Goal: Task Accomplishment & Management: Use online tool/utility

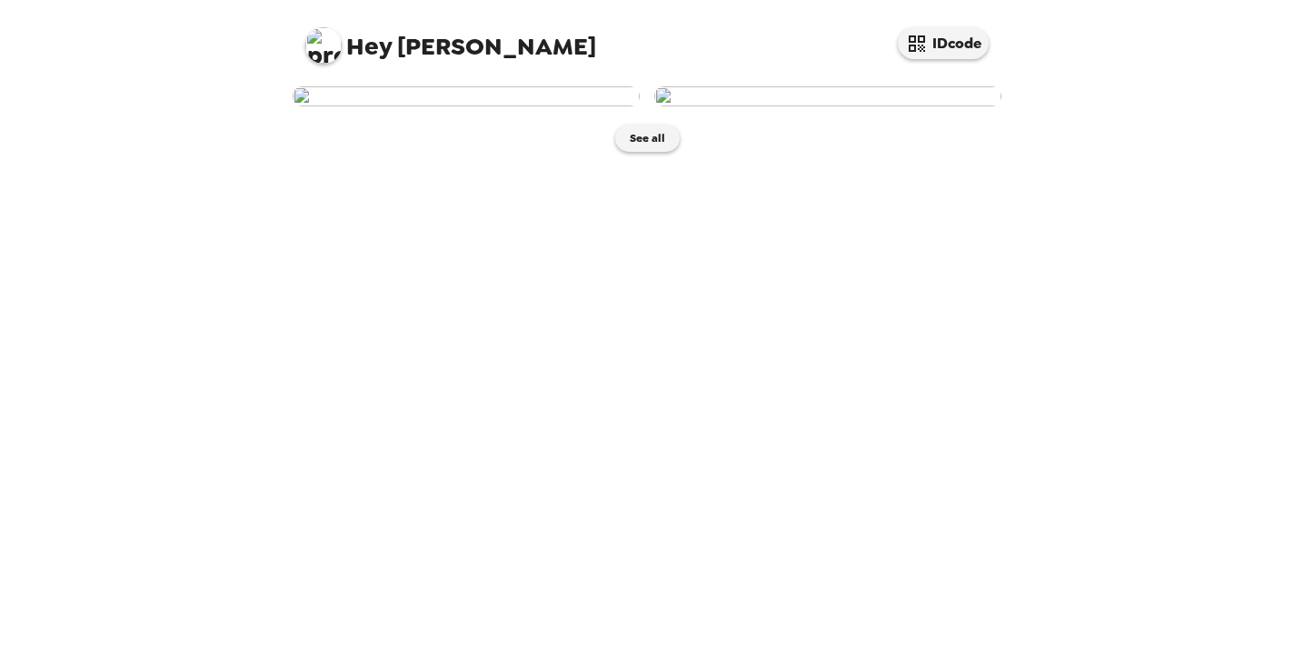
click at [547, 106] on img at bounding box center [466, 96] width 347 height 20
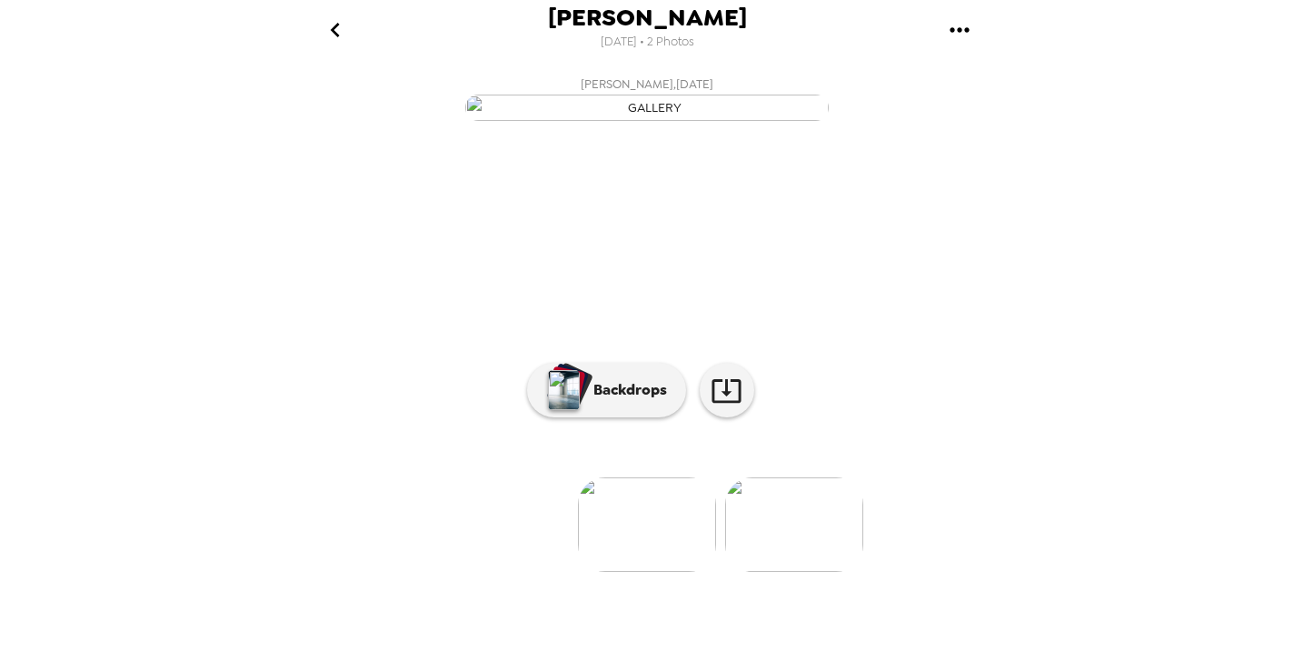
scroll to position [122, 0]
click at [560, 410] on img "button" at bounding box center [564, 390] width 32 height 40
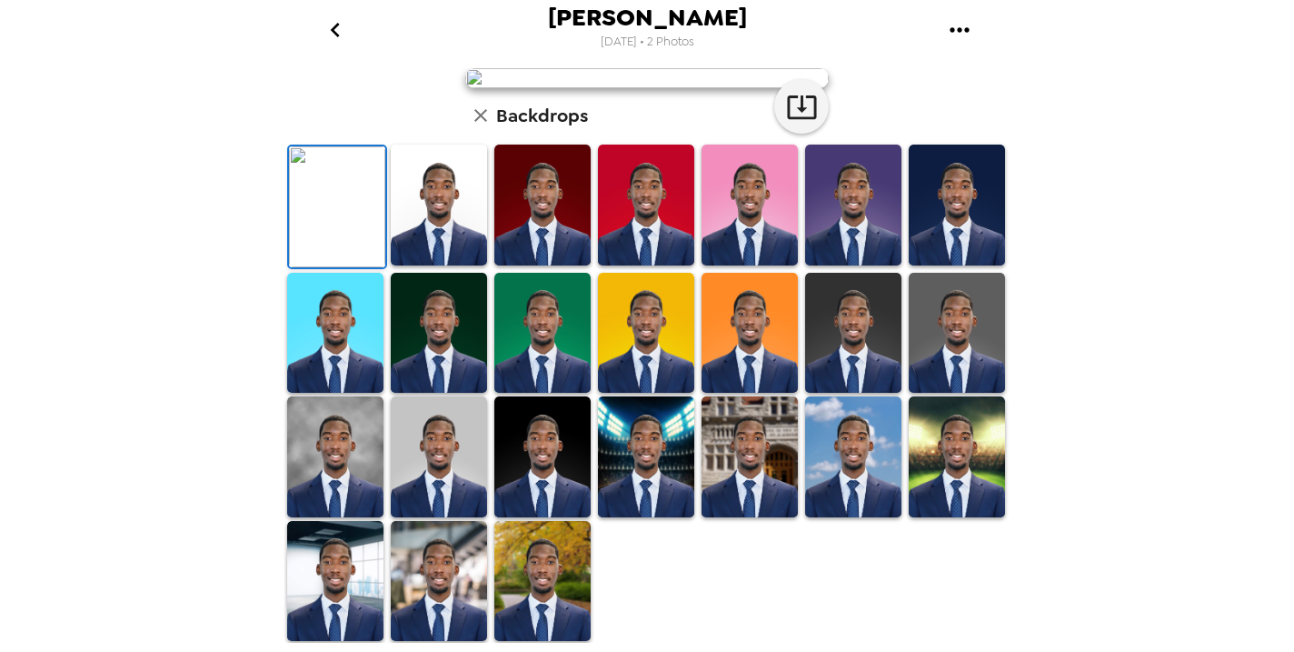
scroll to position [307, 0]
click at [457, 265] on img at bounding box center [439, 205] width 96 height 121
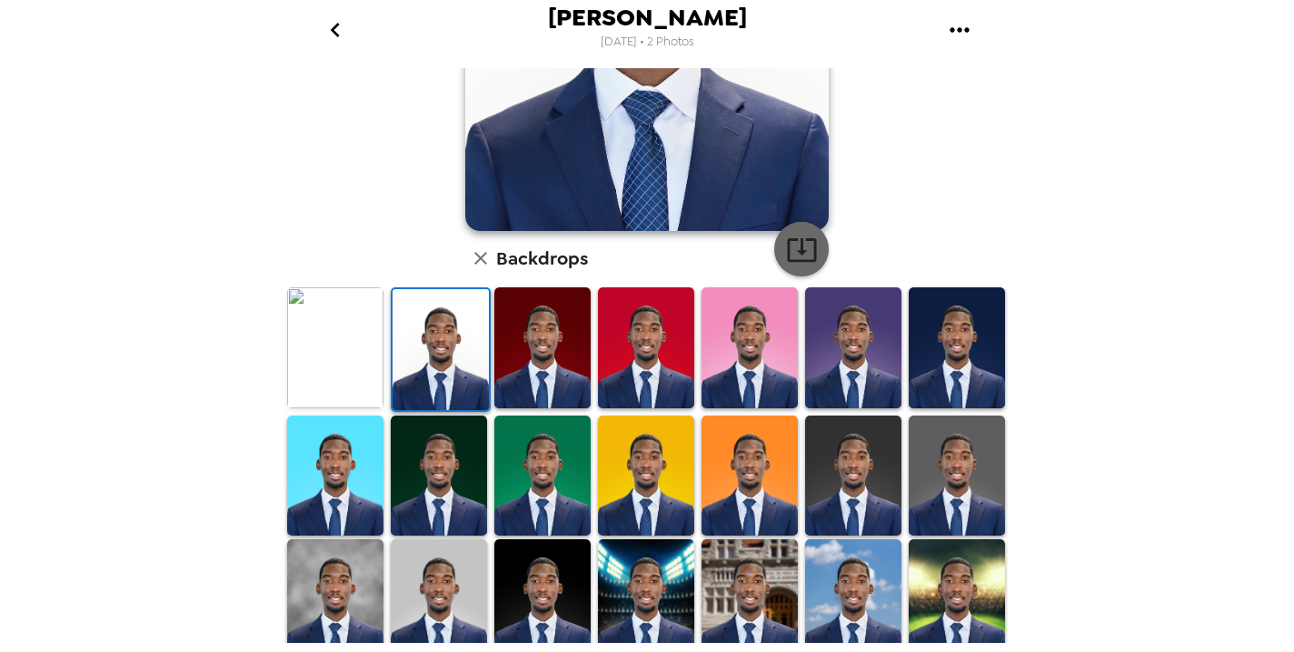
click at [813, 254] on icon "button" at bounding box center [802, 250] width 32 height 32
